Goal: Task Accomplishment & Management: Manage account settings

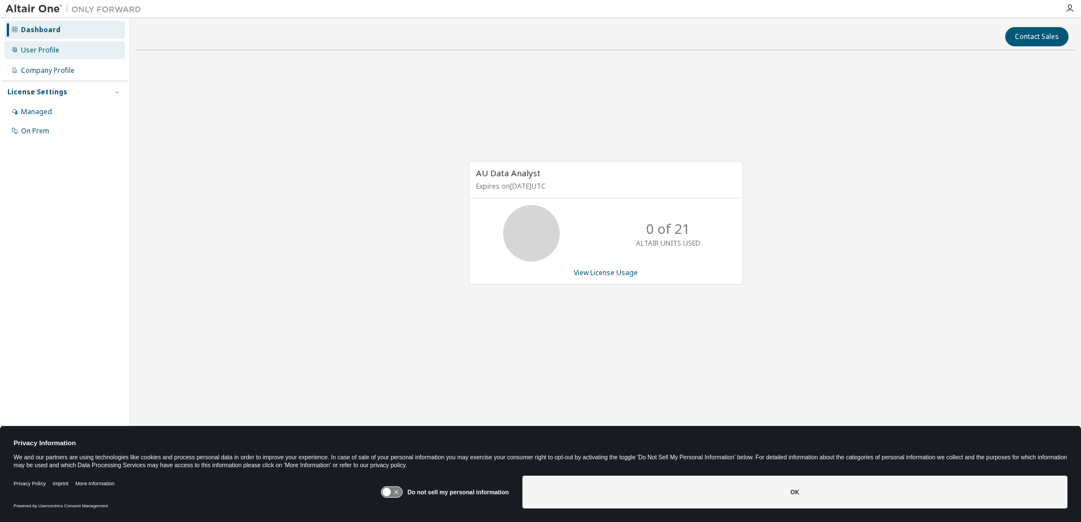
click at [45, 54] on div "User Profile" at bounding box center [40, 50] width 38 height 9
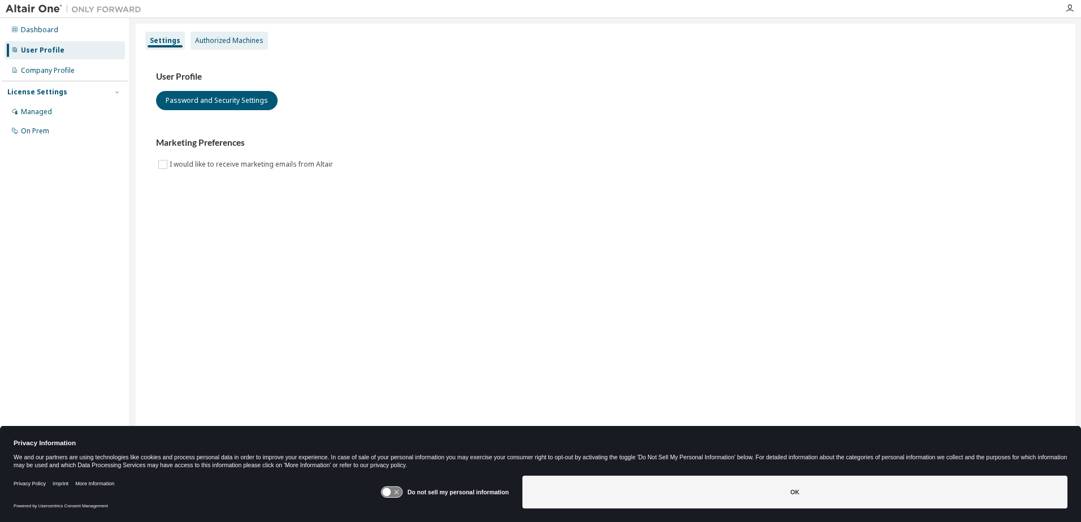
click at [219, 45] on div "Authorized Machines" at bounding box center [229, 41] width 77 height 18
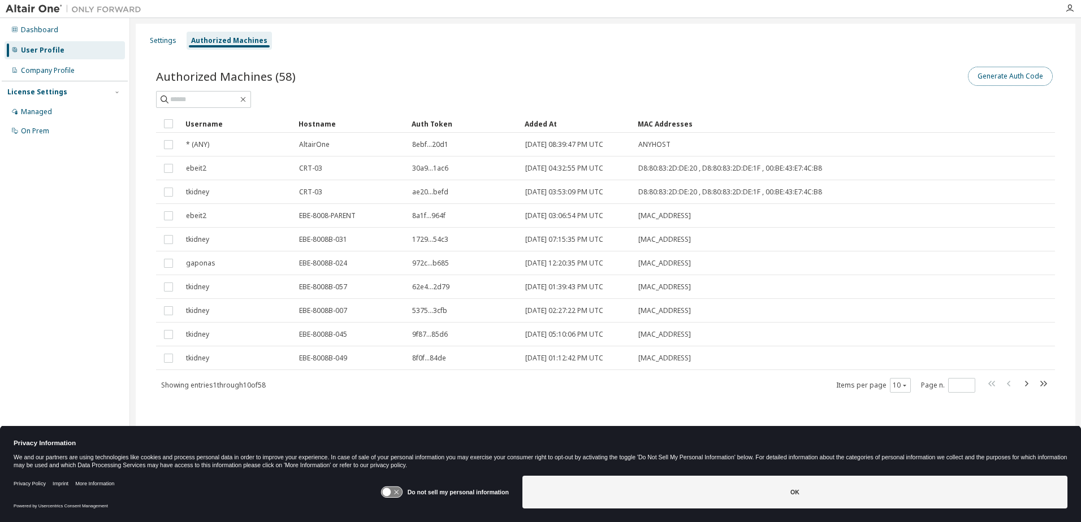
click at [993, 77] on button "Generate Auth Code" at bounding box center [1010, 76] width 85 height 19
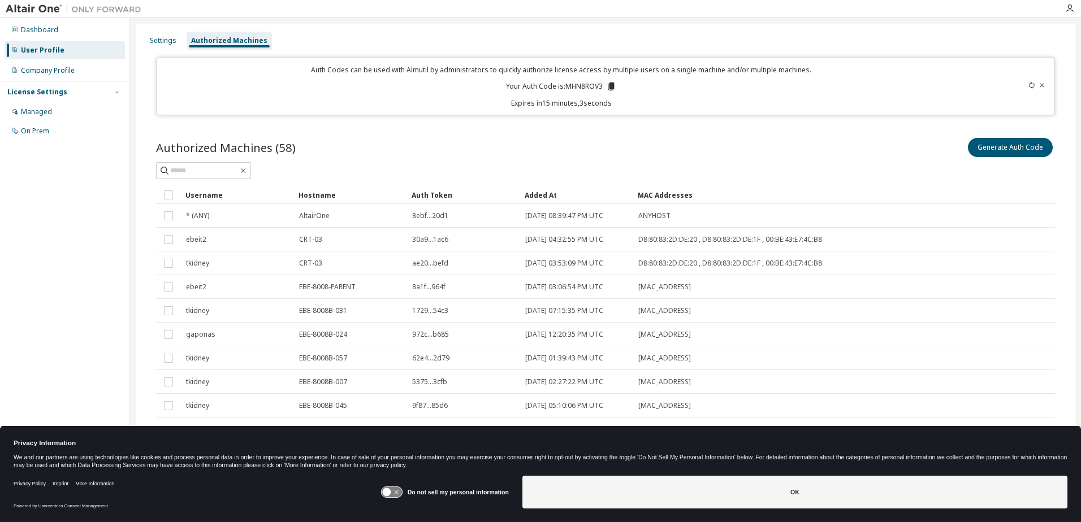
click at [578, 89] on p "Your Auth Code is: MHN8ROV3" at bounding box center [561, 86] width 110 height 10
copy p "MHN8ROV3"
click at [918, 34] on div "Settings Authorized Machines" at bounding box center [605, 41] width 926 height 20
